Goal: Information Seeking & Learning: Check status

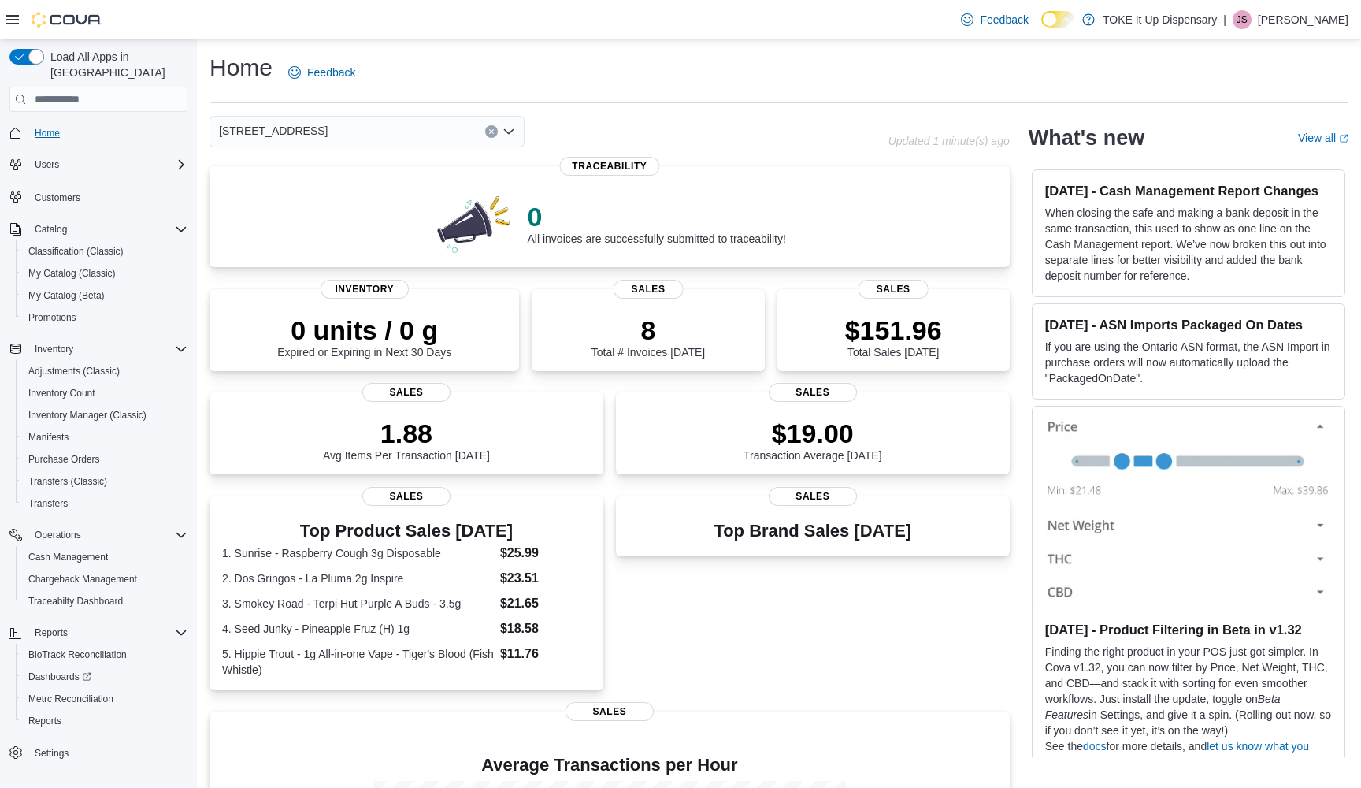
click at [41, 127] on span "Home" at bounding box center [47, 133] width 25 height 13
click at [48, 127] on span "Home" at bounding box center [47, 133] width 25 height 13
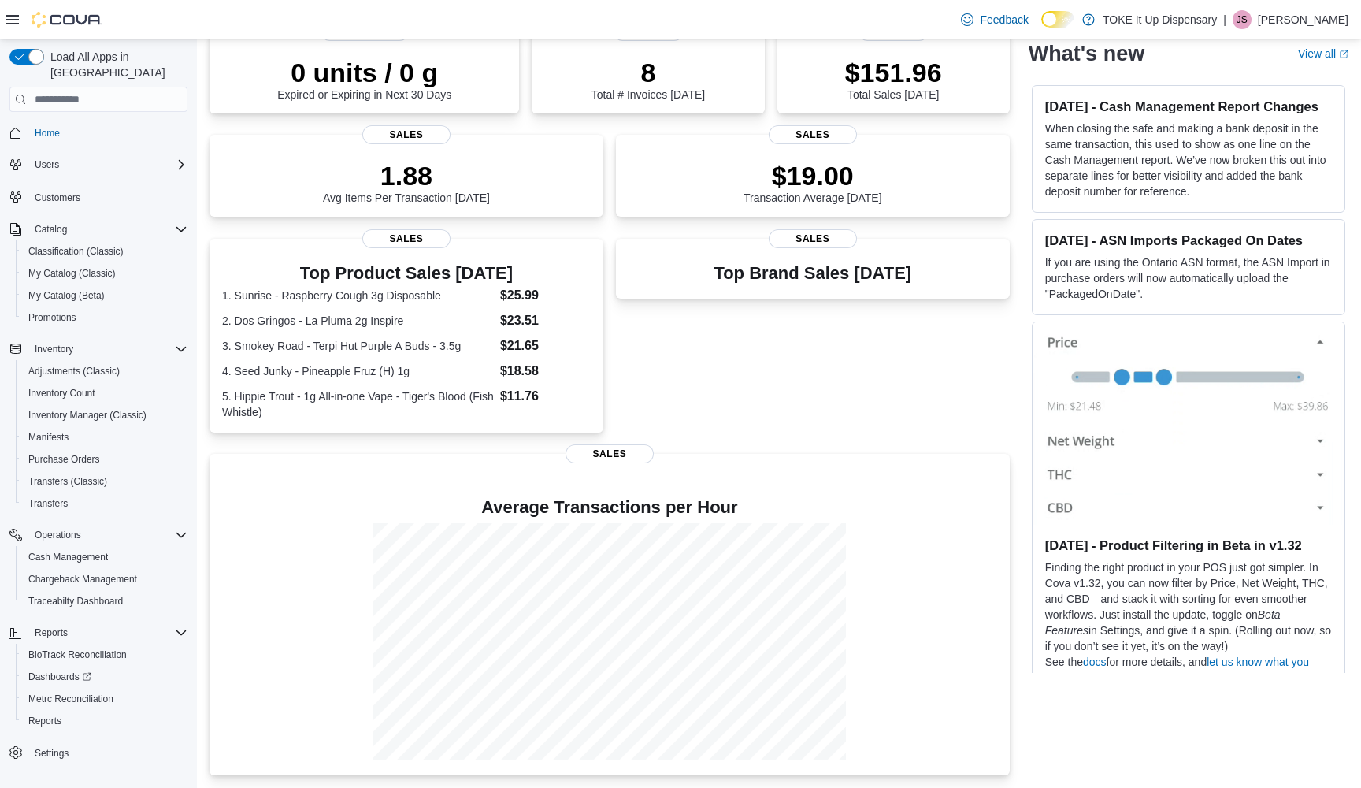
scroll to position [255, 0]
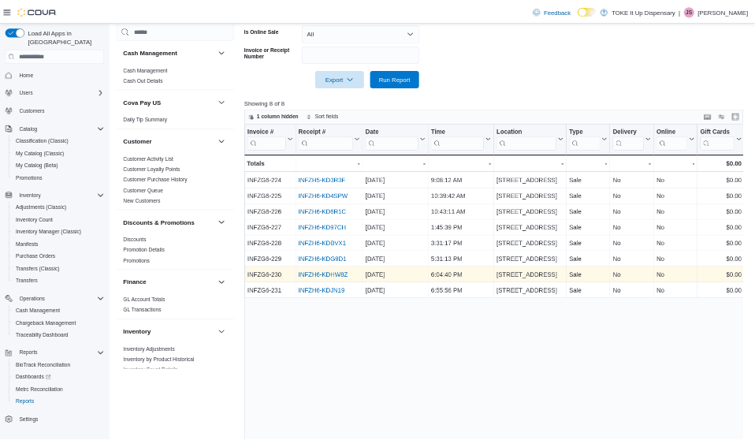
scroll to position [447, 0]
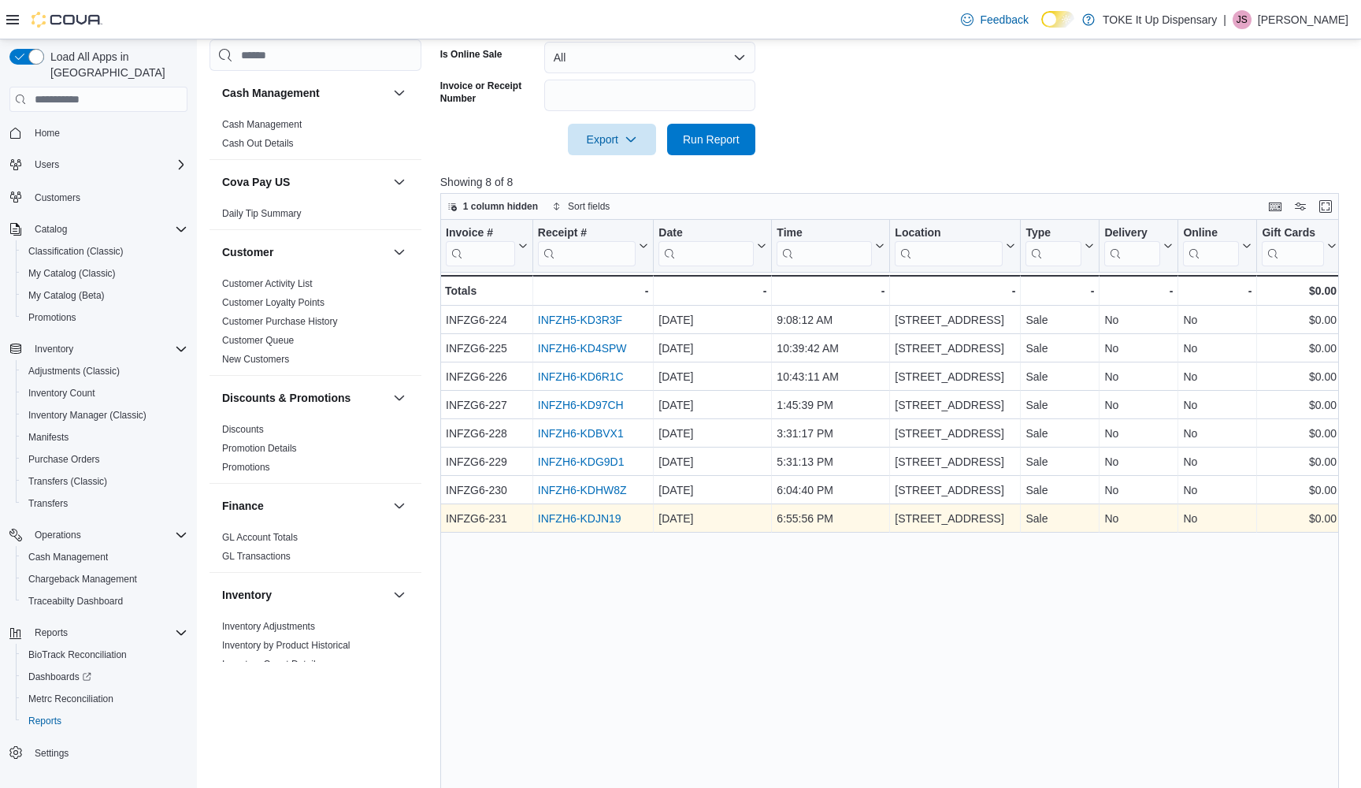
click at [594, 521] on link "INFZH6-KDJN19" at bounding box center [580, 518] width 84 height 13
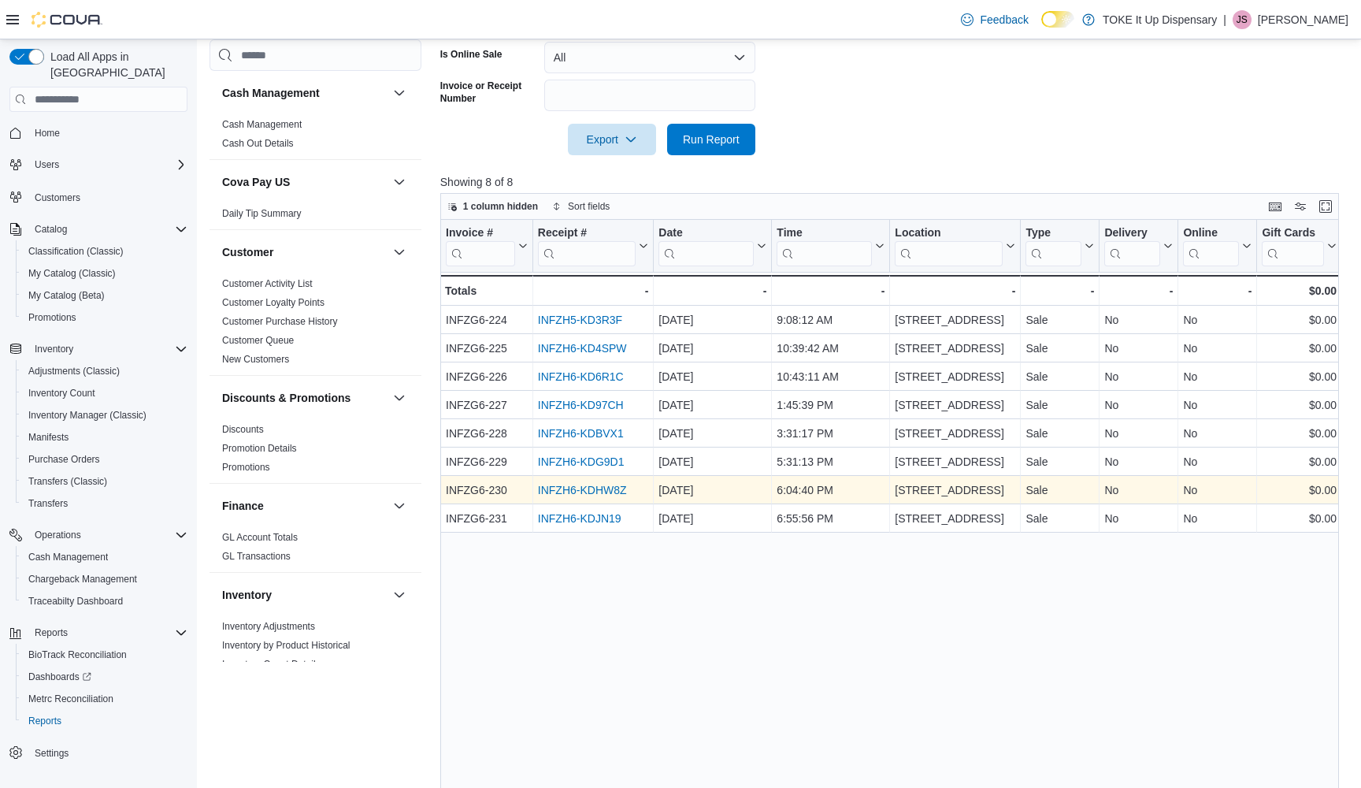
click at [612, 487] on link "INFZH6-KDHW8Z" at bounding box center [582, 490] width 89 height 13
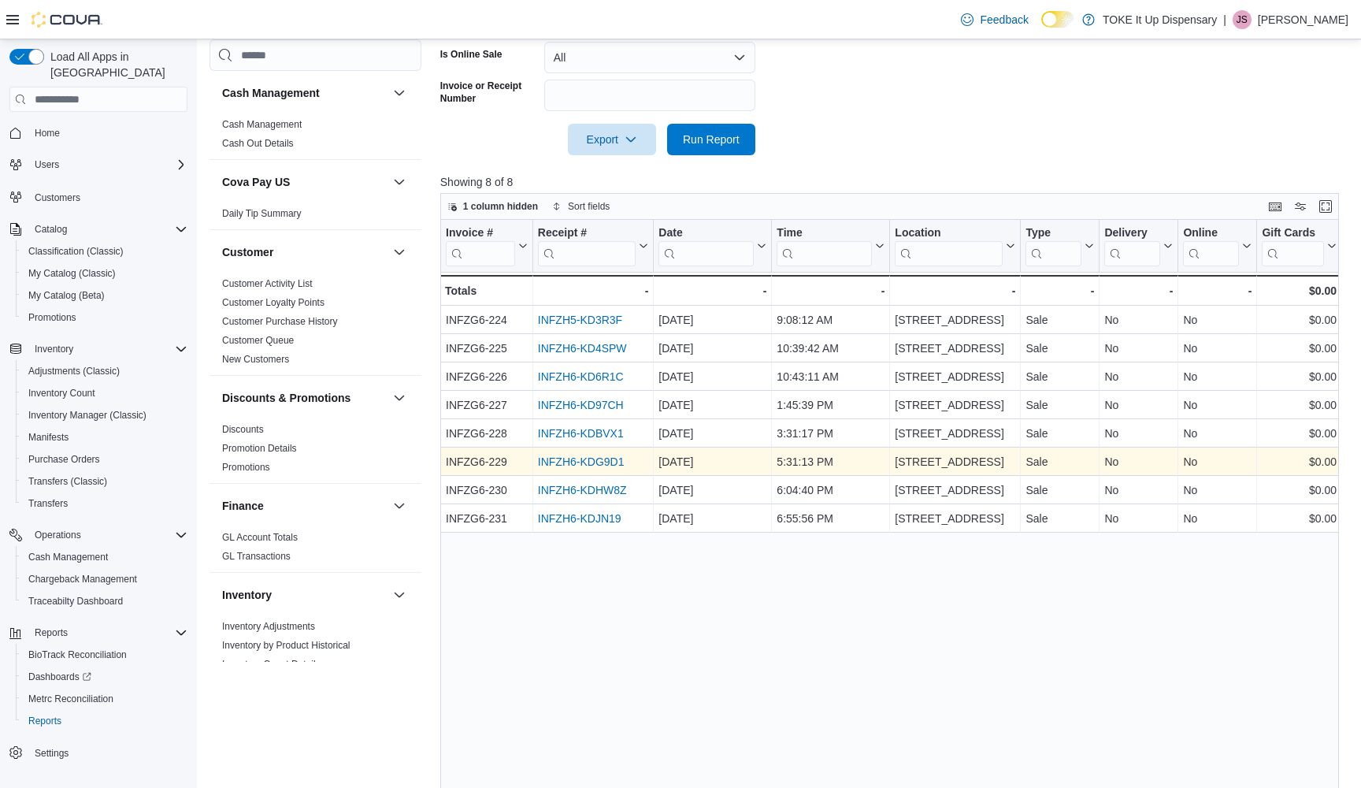
click at [592, 461] on link "INFZH6-KDG9D1" at bounding box center [581, 461] width 87 height 13
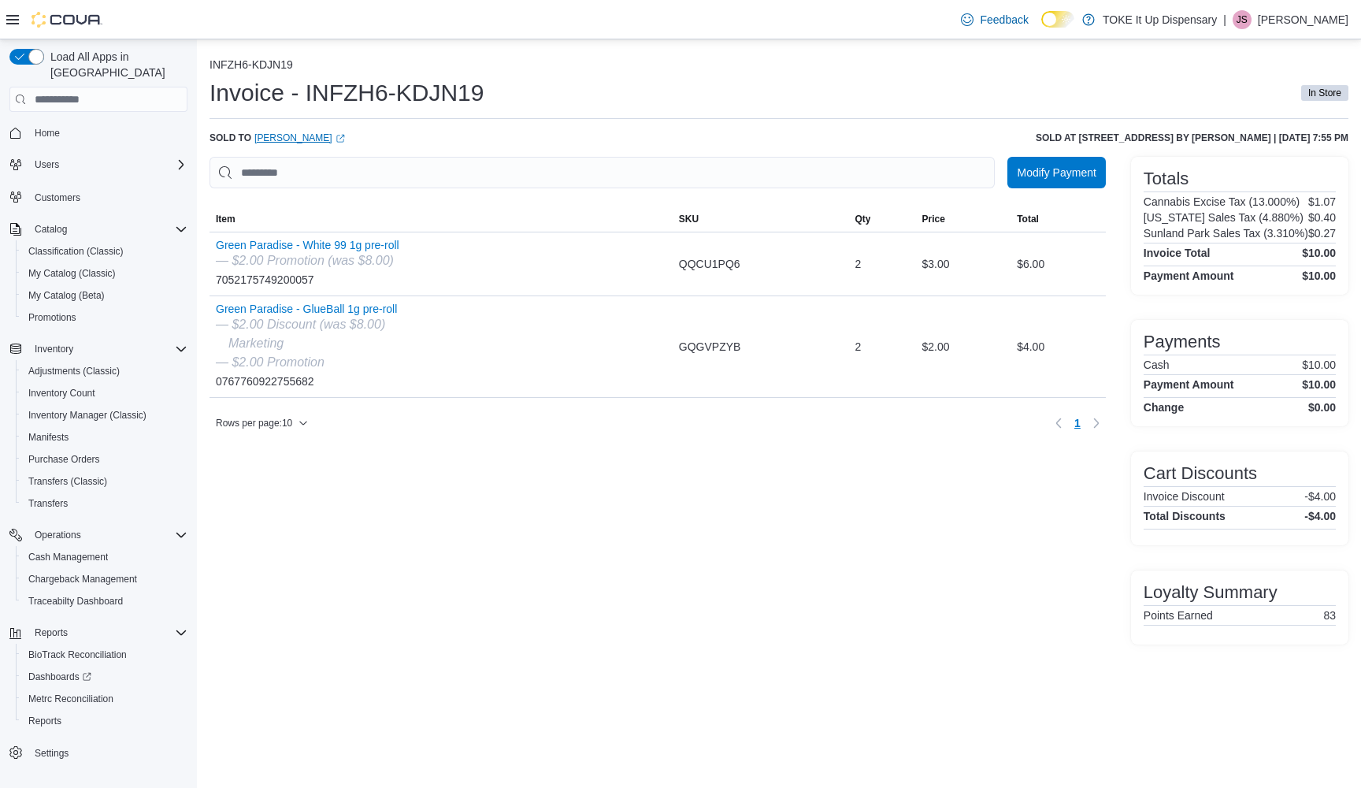
click at [326, 136] on link "[PERSON_NAME] (opens in a new tab or window)" at bounding box center [299, 138] width 91 height 13
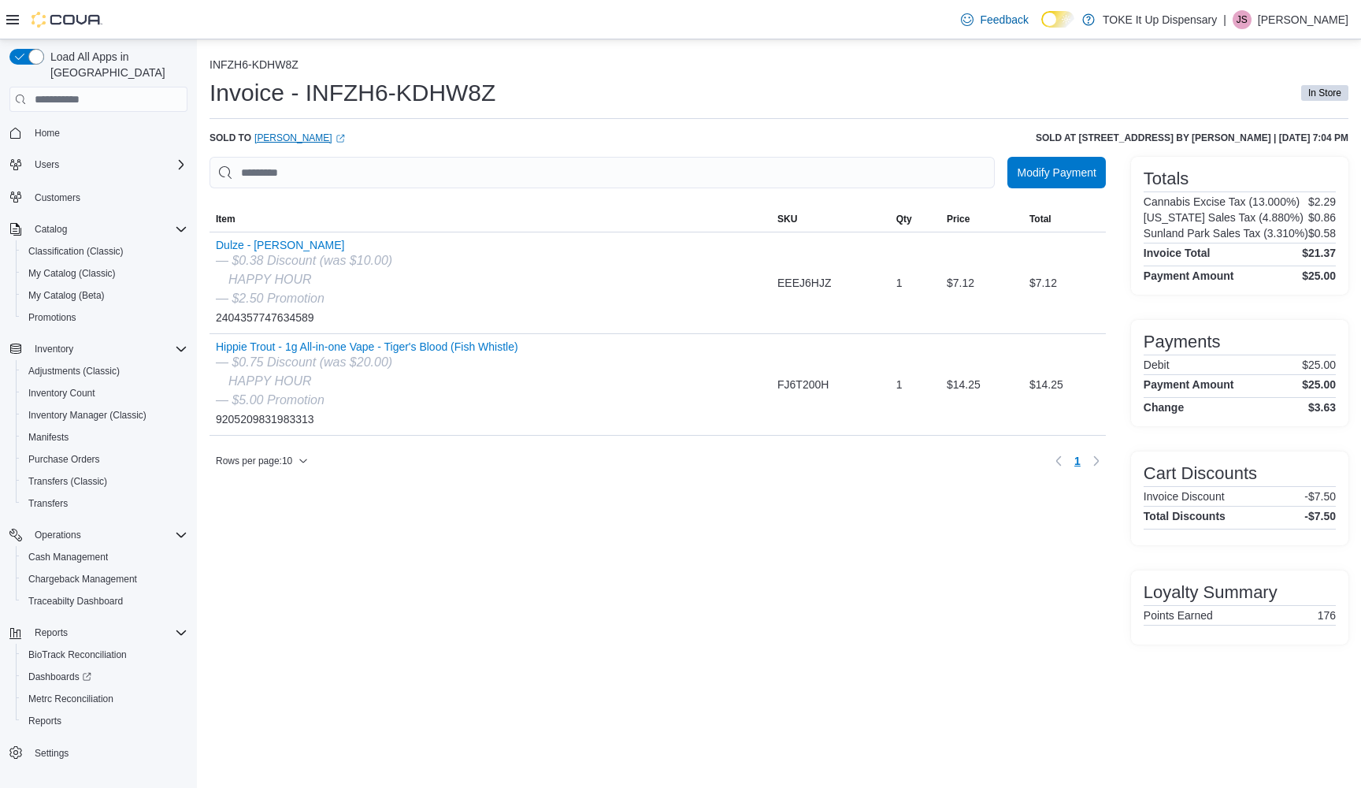
click at [297, 137] on link "Edgar Nieto Lopez (opens in a new tab or window)" at bounding box center [299, 138] width 91 height 13
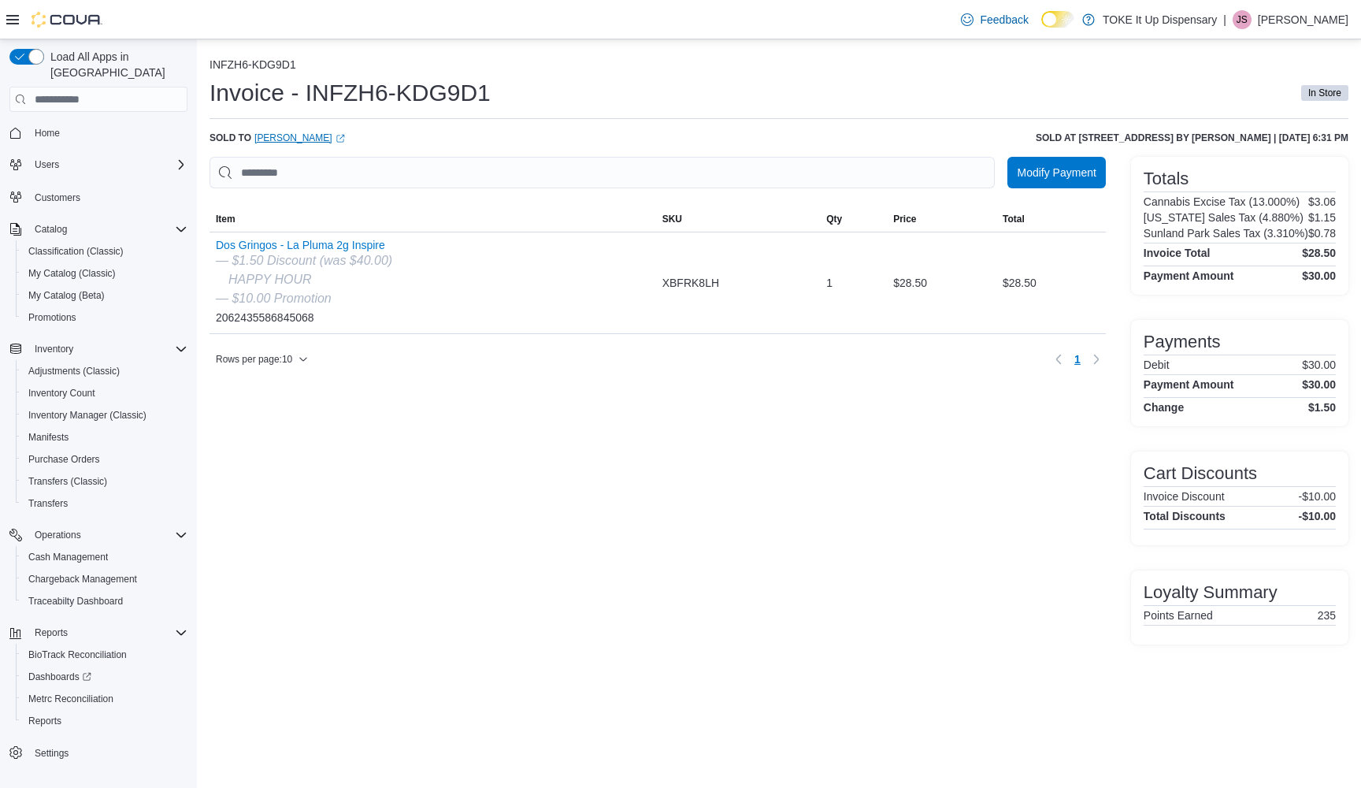
click at [296, 133] on link "[PERSON_NAME] (opens in a new tab or window)" at bounding box center [299, 138] width 91 height 13
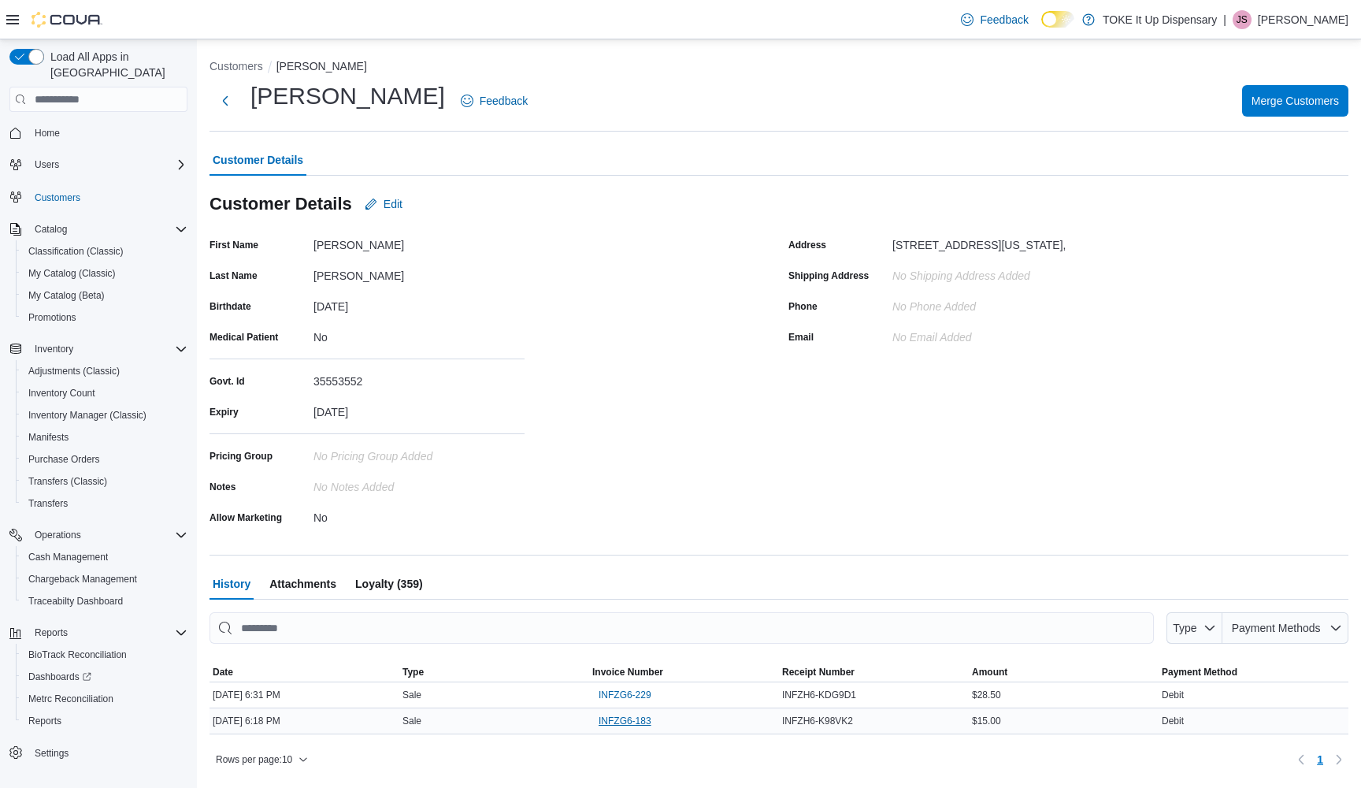
click at [618, 719] on span "INFZG6-183" at bounding box center [625, 721] width 53 height 13
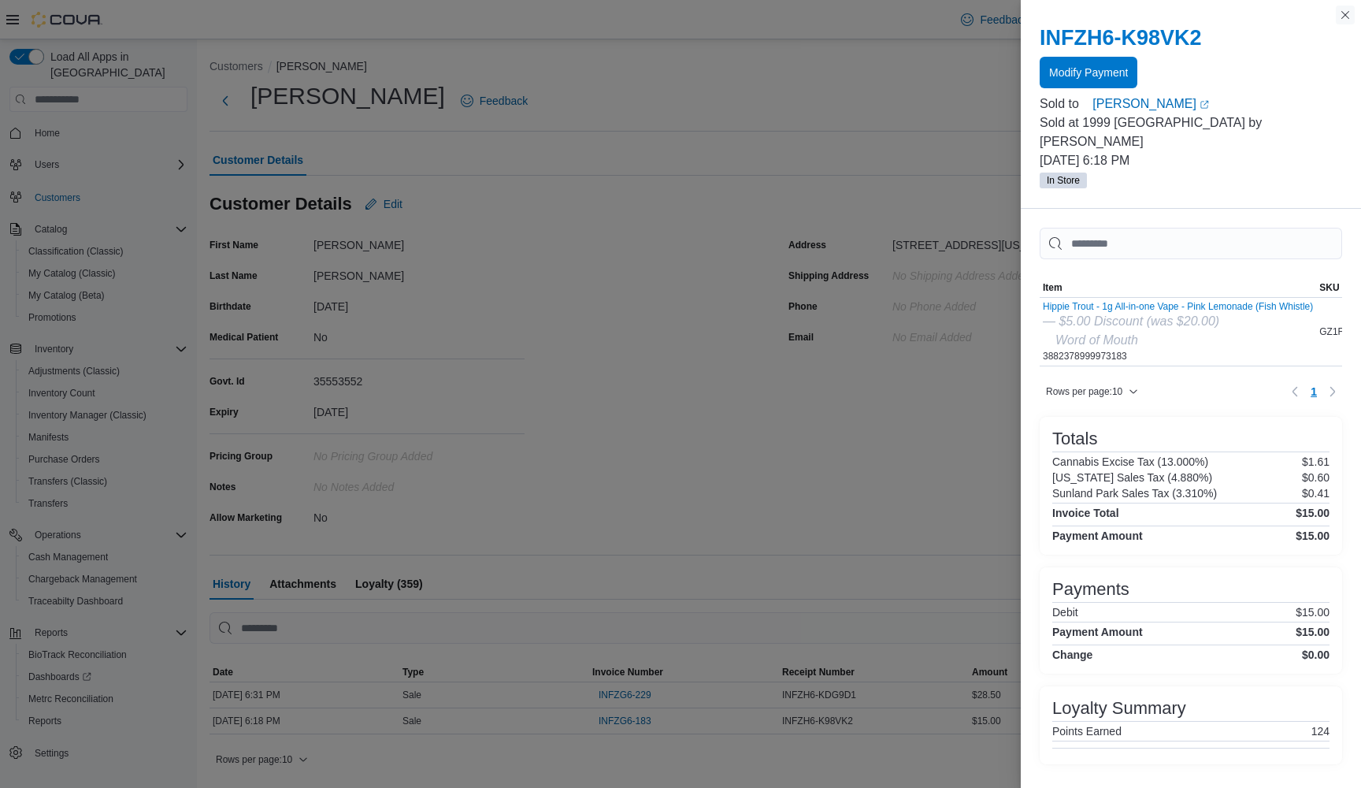
click at [1344, 16] on button "Close this dialog" at bounding box center [1345, 15] width 19 height 19
